Goal: Information Seeking & Learning: Check status

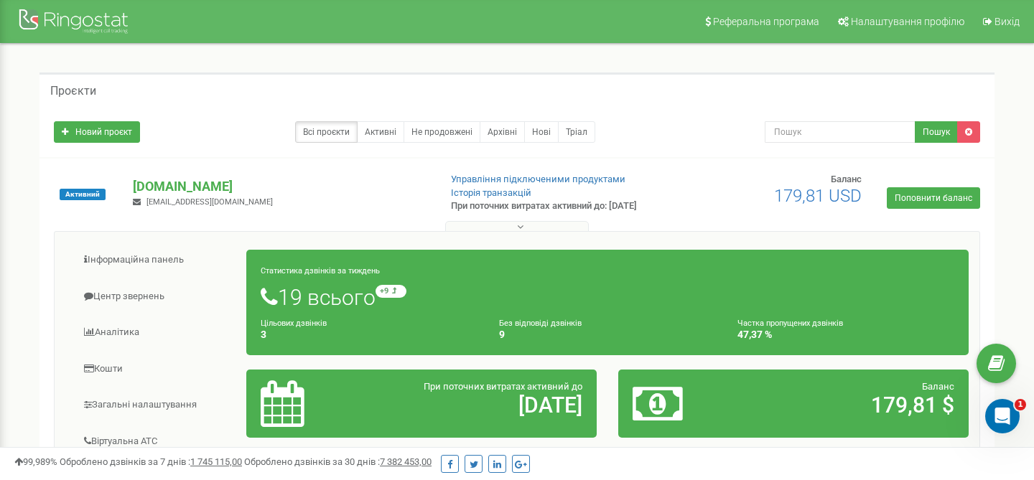
click at [307, 308] on h1 "19 всього +9 відносно минулого тижня" at bounding box center [608, 297] width 694 height 24
click at [137, 284] on link "Центр звернень" at bounding box center [156, 296] width 182 height 35
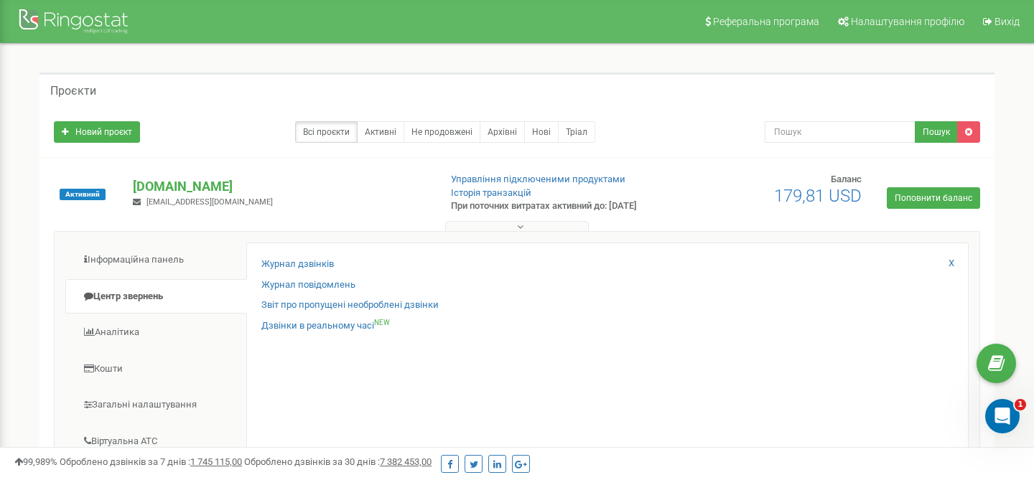
click at [276, 256] on div "Журнал дзвінків Журнал повідомлень Звіт про пропущені необроблені дзвінки Дзвін…" at bounding box center [607, 475] width 722 height 464
click at [276, 261] on link "Журнал дзвінків" at bounding box center [297, 265] width 73 height 14
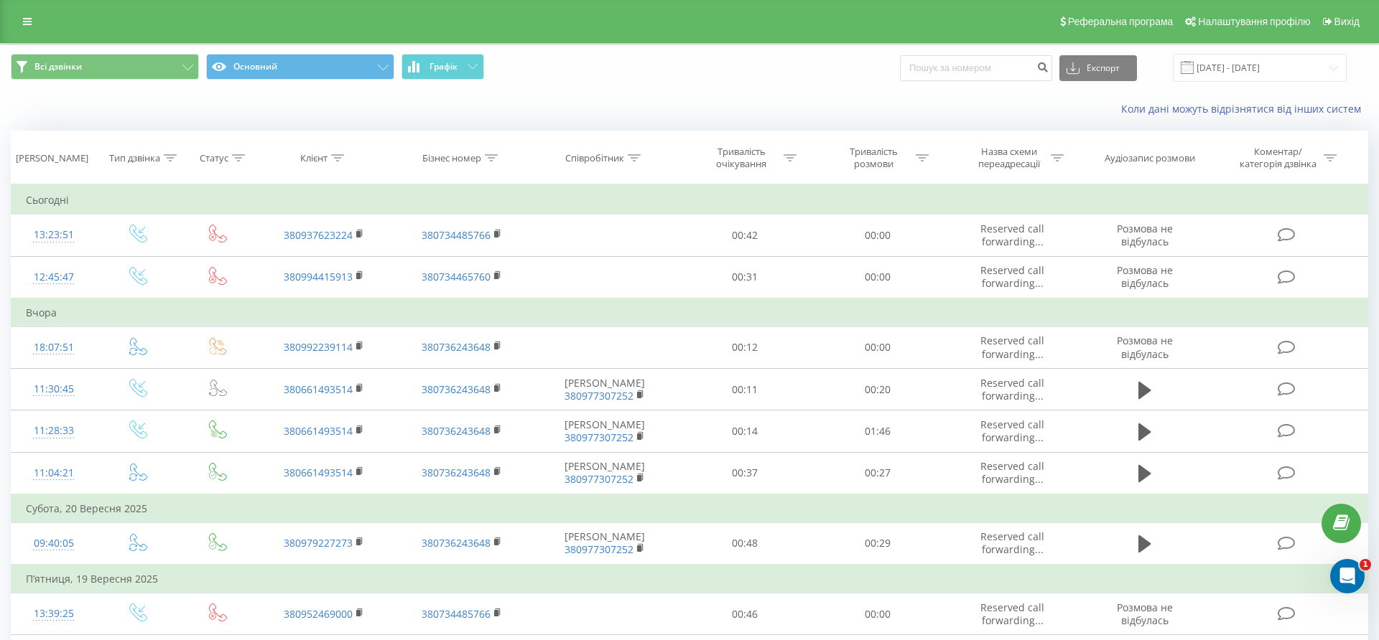
click at [22, 34] on div "Реферальна програма Налаштування профілю Вихід" at bounding box center [689, 21] width 1379 height 43
click at [27, 23] on icon at bounding box center [27, 22] width 9 height 10
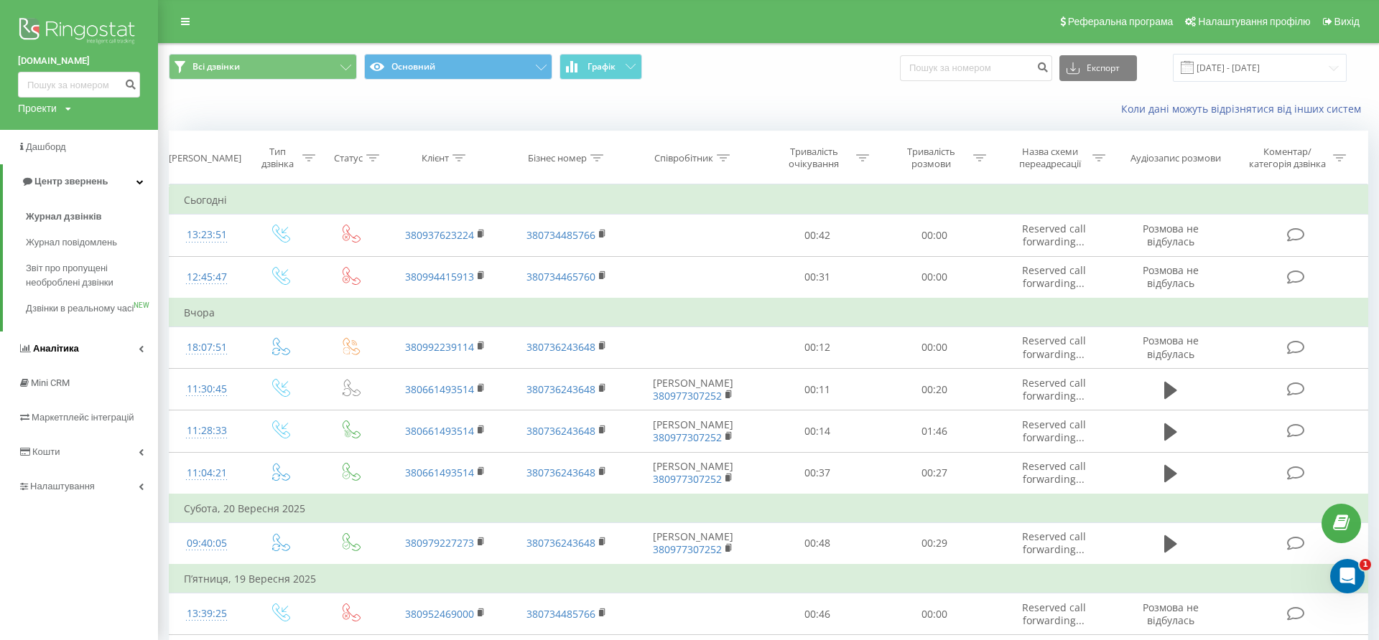
click at [83, 361] on link "Аналiтика" at bounding box center [79, 349] width 158 height 34
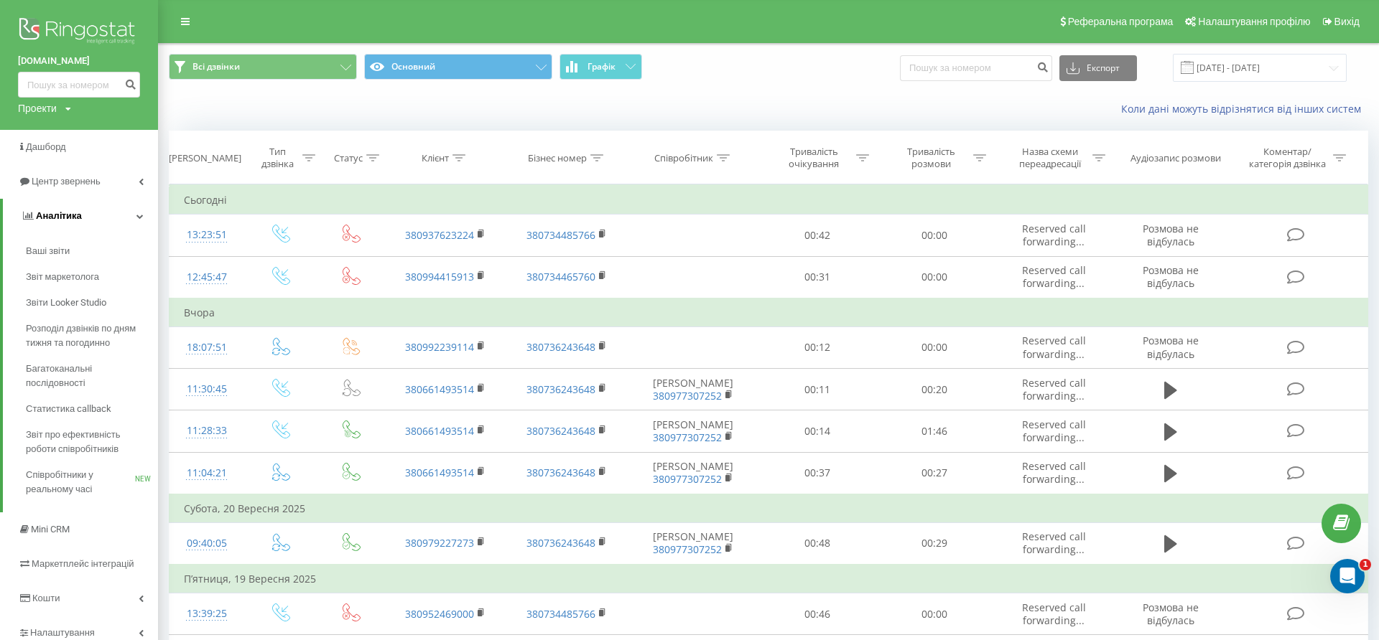
click at [140, 222] on link "Аналiтика" at bounding box center [80, 216] width 155 height 34
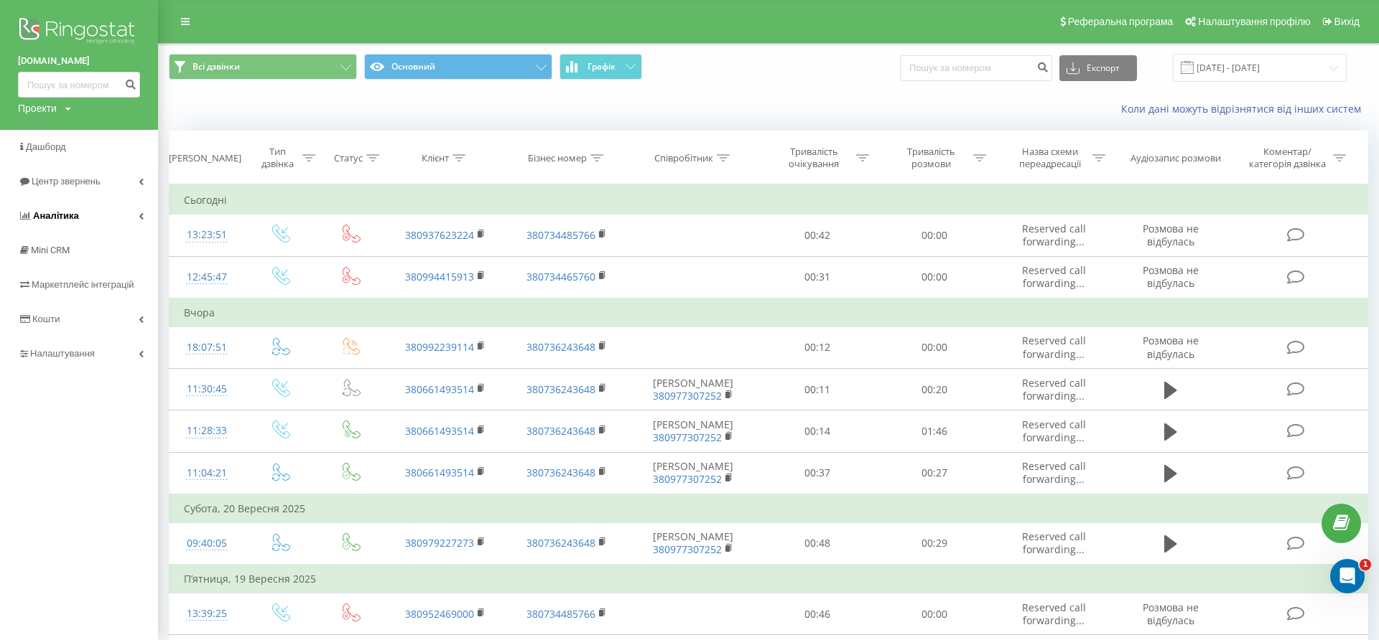
click at [140, 222] on link "Аналiтика" at bounding box center [79, 216] width 158 height 34
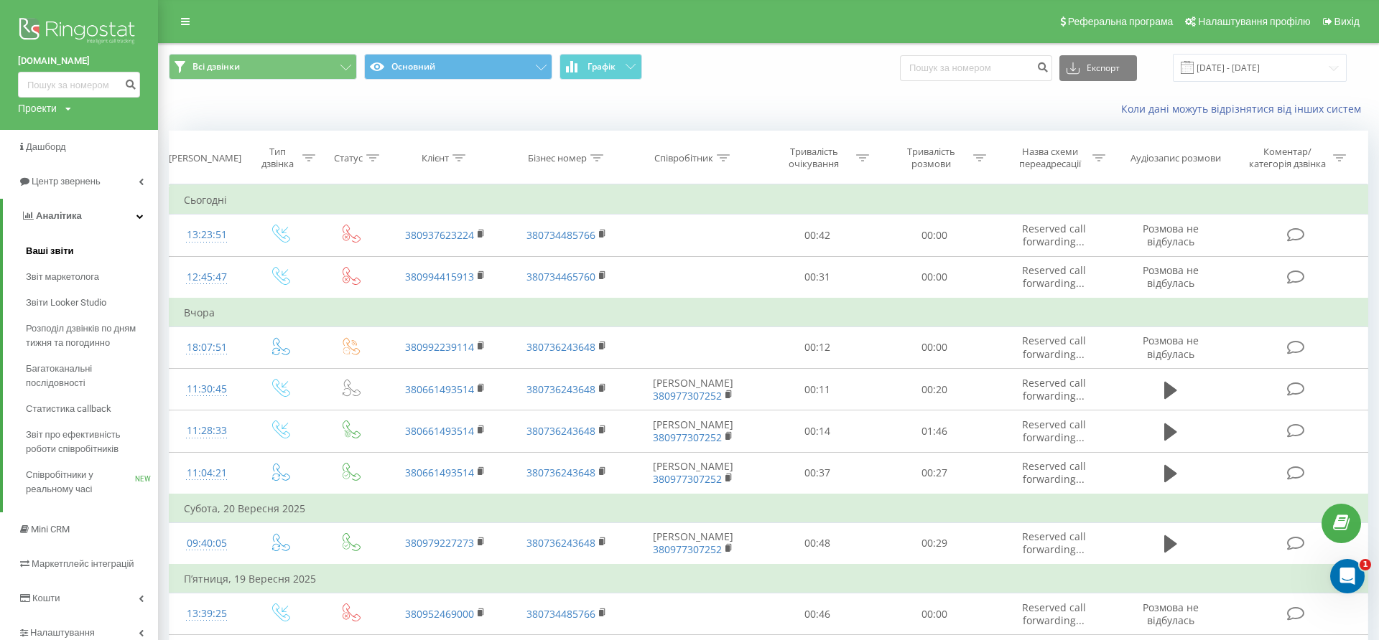
click at [62, 251] on span "Ваші звіти" at bounding box center [50, 251] width 48 height 14
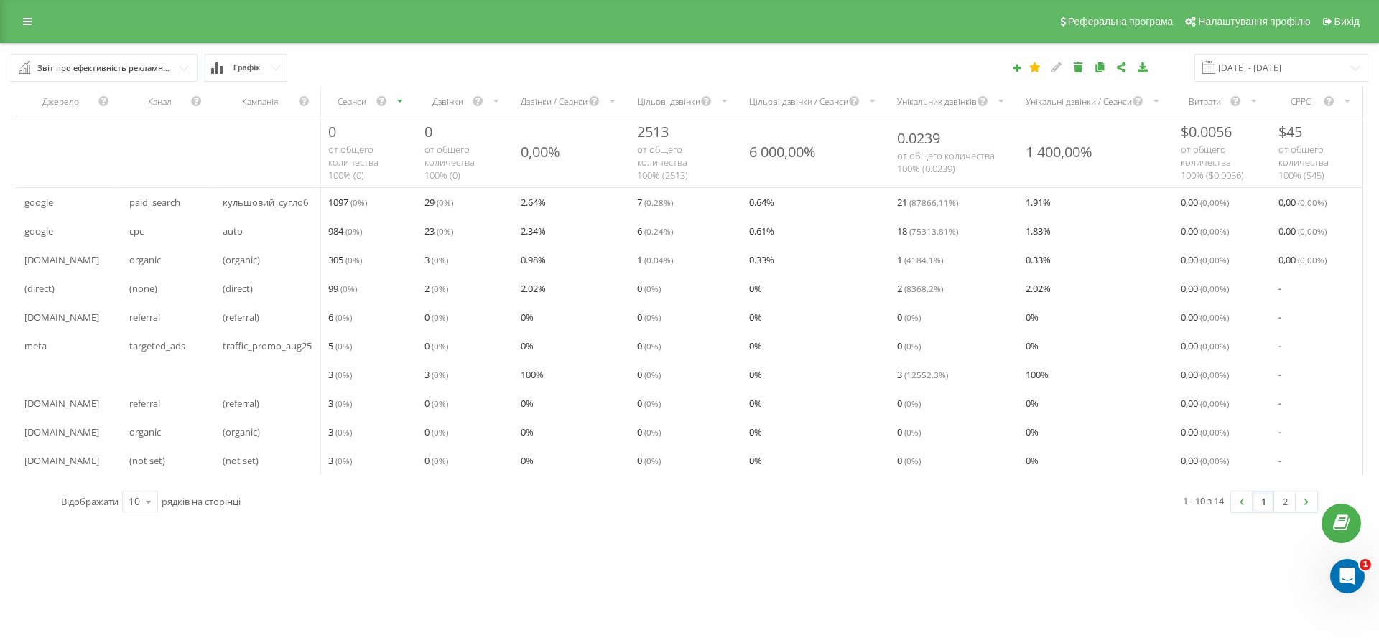
click at [233, 82] on div "Джерело Канал Кампанія Сеанси Дзвінки Дзвінки / Сеанси Цільові дзвінки Цільові …" at bounding box center [689, 281] width 1357 height 398
click at [241, 78] on button "Графік" at bounding box center [246, 68] width 83 height 28
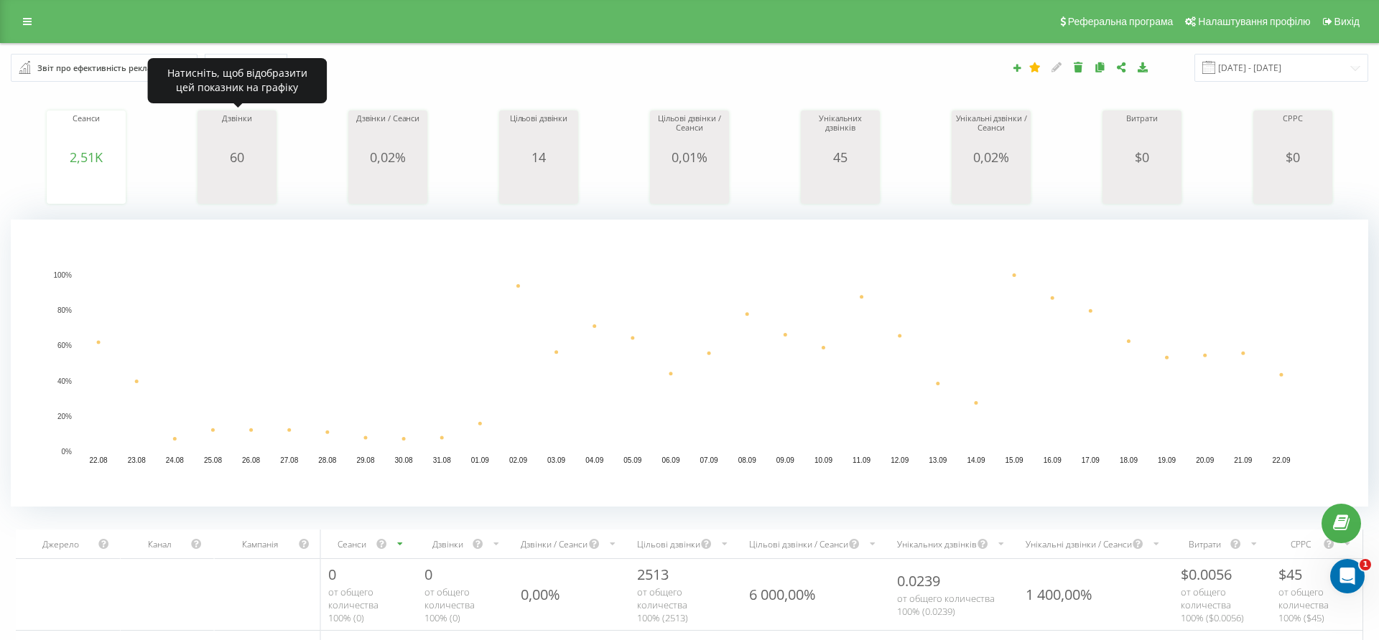
click at [257, 153] on div "60" at bounding box center [237, 157] width 72 height 14
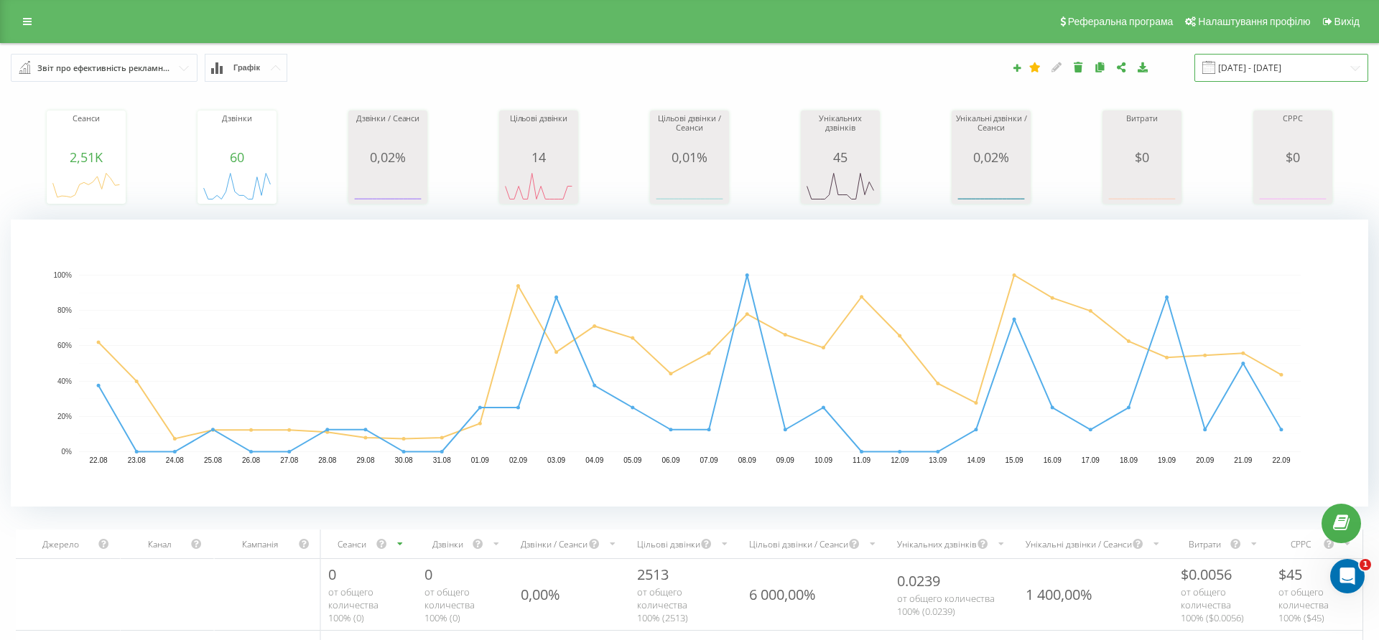
click at [1326, 75] on input "[DATE] - [DATE]" at bounding box center [1281, 68] width 174 height 28
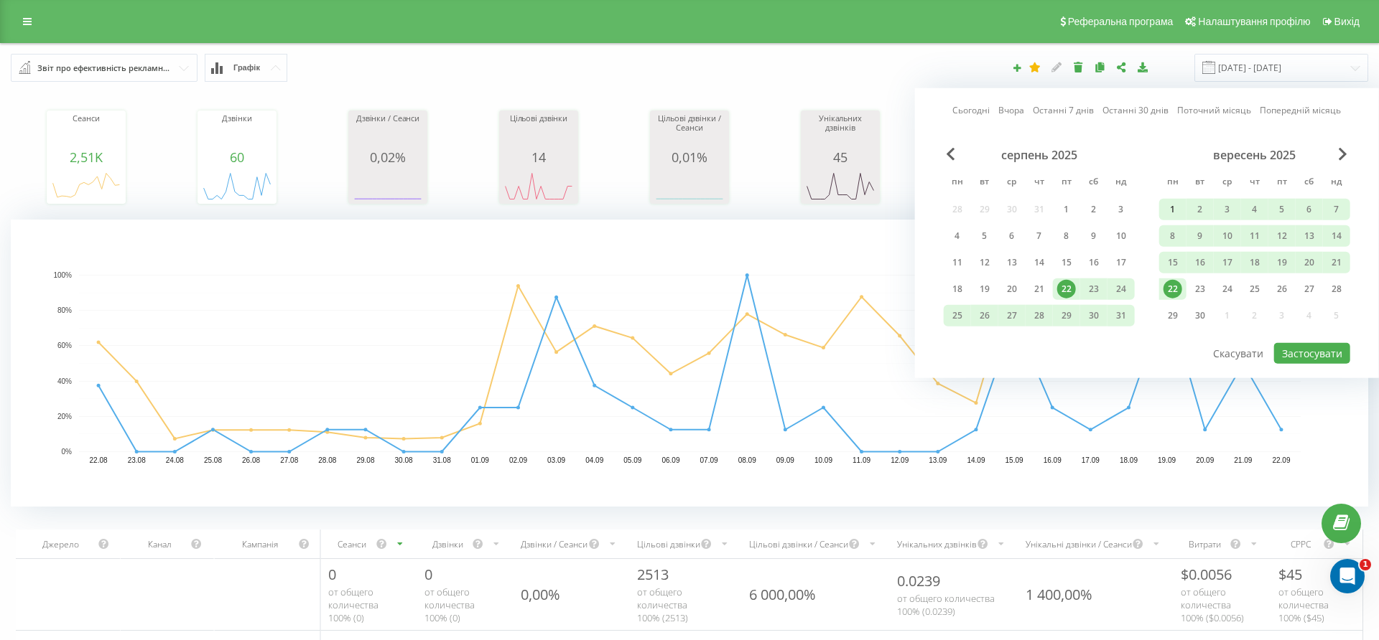
click at [1174, 213] on div "1" at bounding box center [1172, 209] width 19 height 19
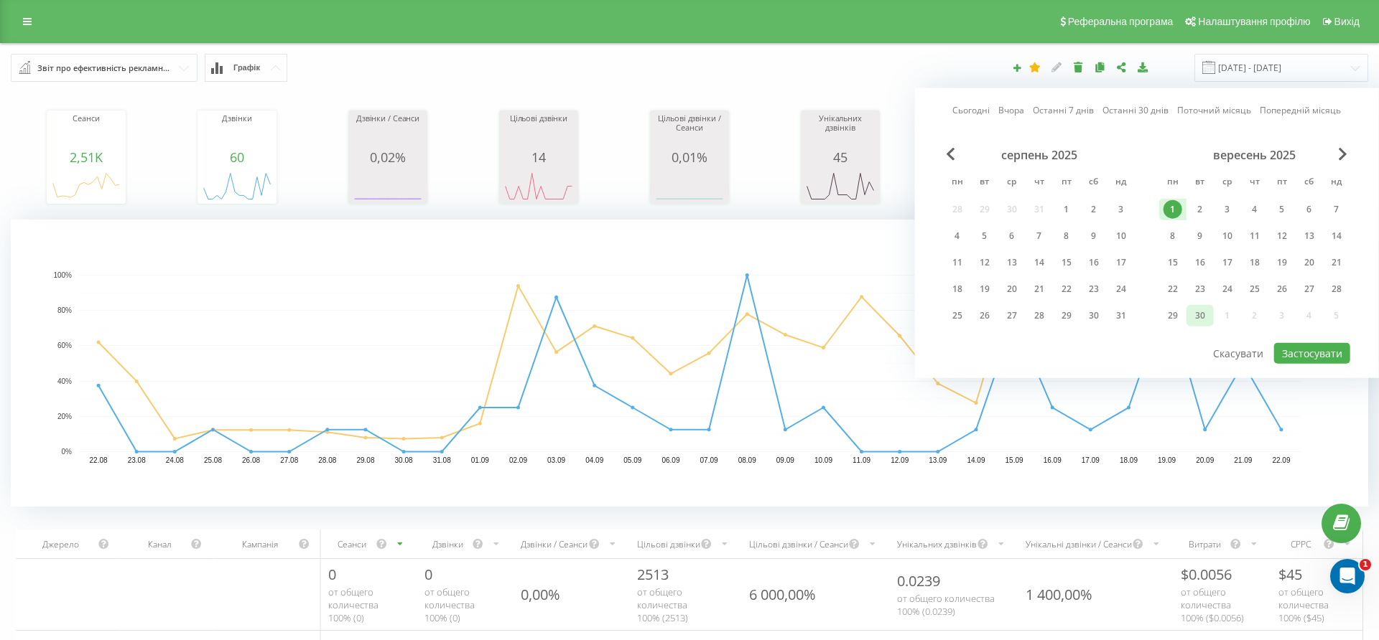
click at [1202, 319] on div "30" at bounding box center [1199, 316] width 19 height 19
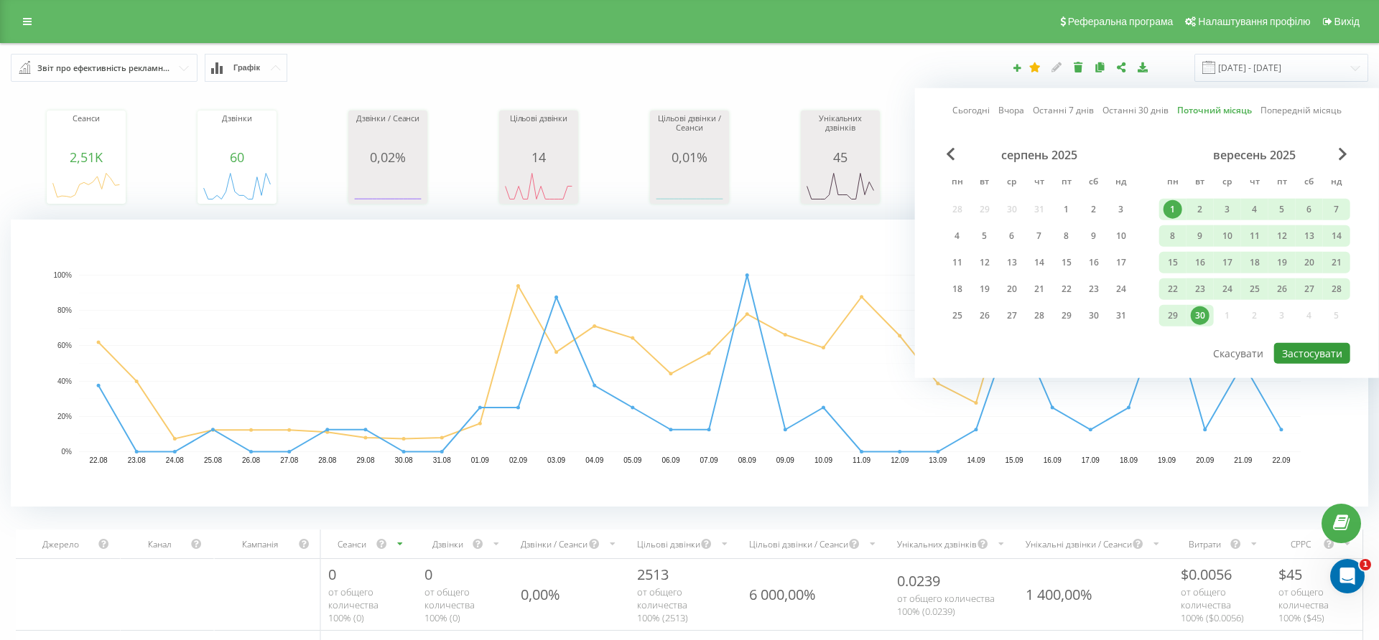
click at [1313, 355] on button "Застосувати" at bounding box center [1312, 353] width 76 height 21
type input "[DATE] - [DATE]"
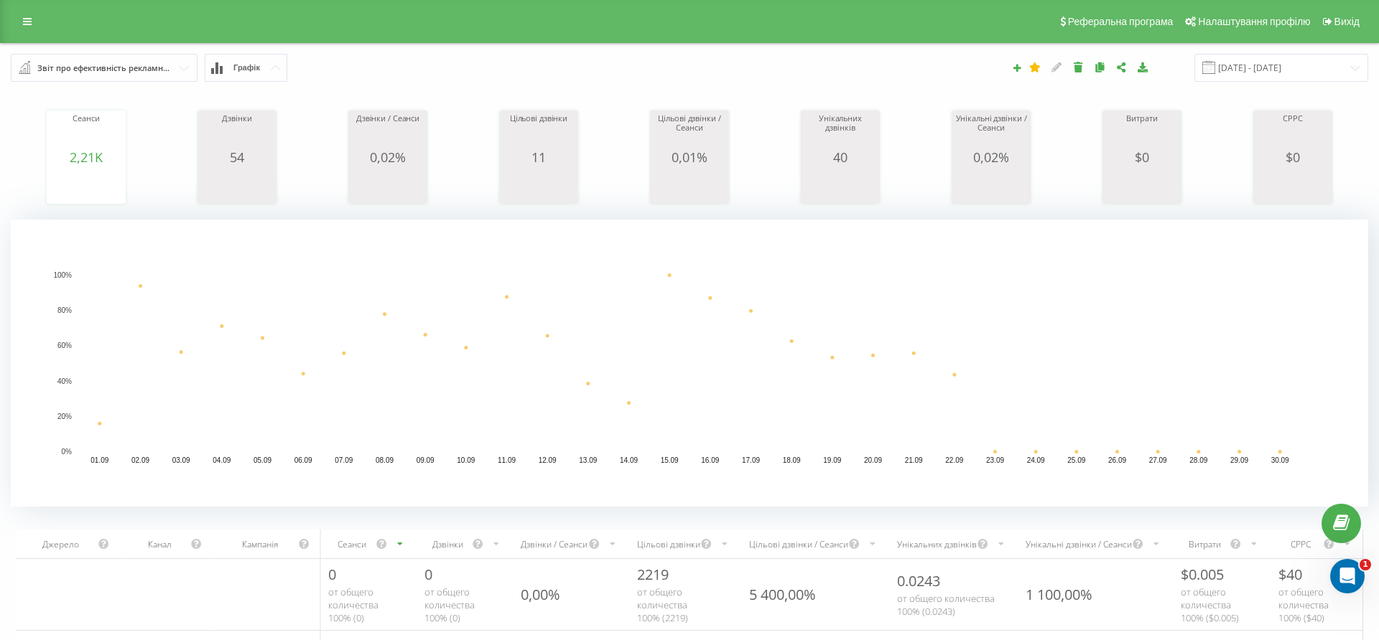
click at [255, 154] on div "54" at bounding box center [237, 157] width 72 height 14
